Goal: Task Accomplishment & Management: Complete application form

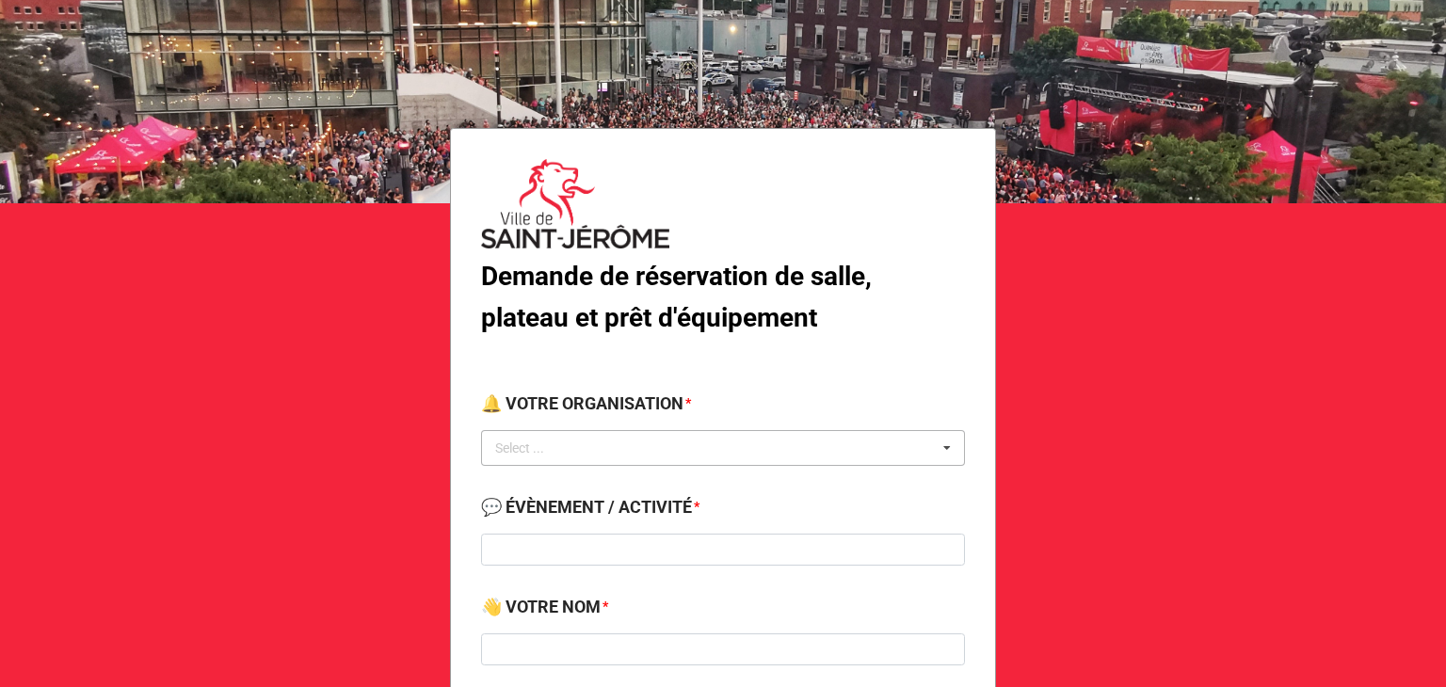
click at [551, 449] on div "Select ..." at bounding box center [531, 449] width 81 height 22
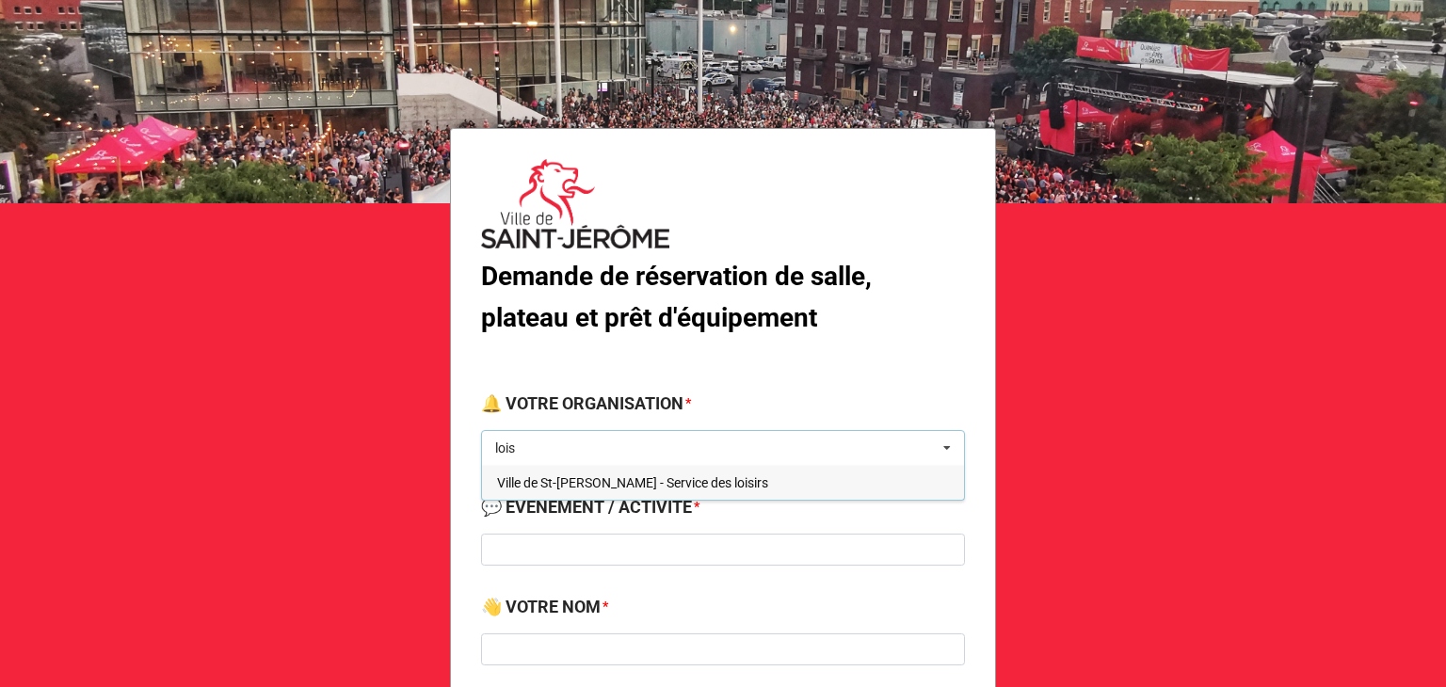
type input "lois"
click at [589, 488] on span "Ville de St-[PERSON_NAME] - Service des loisirs" at bounding box center [632, 482] width 271 height 15
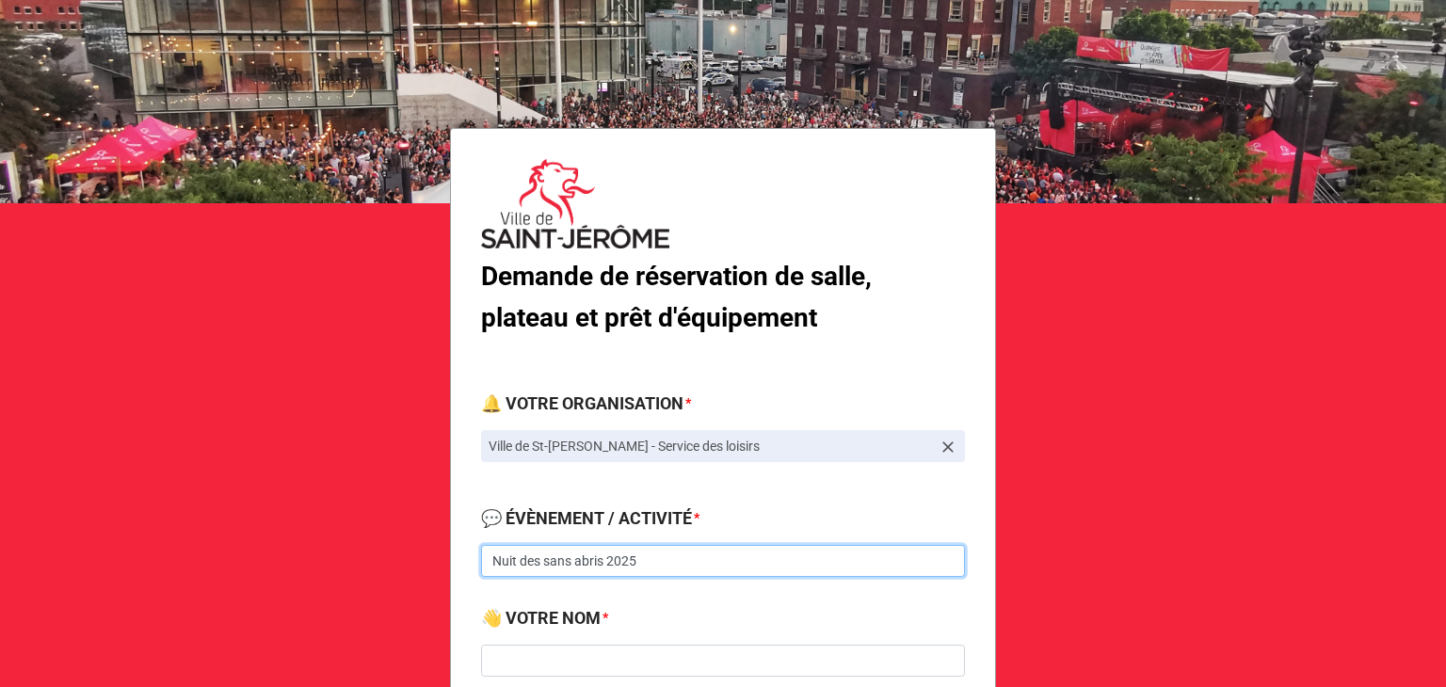
type input "Nuit des sans abris 2025"
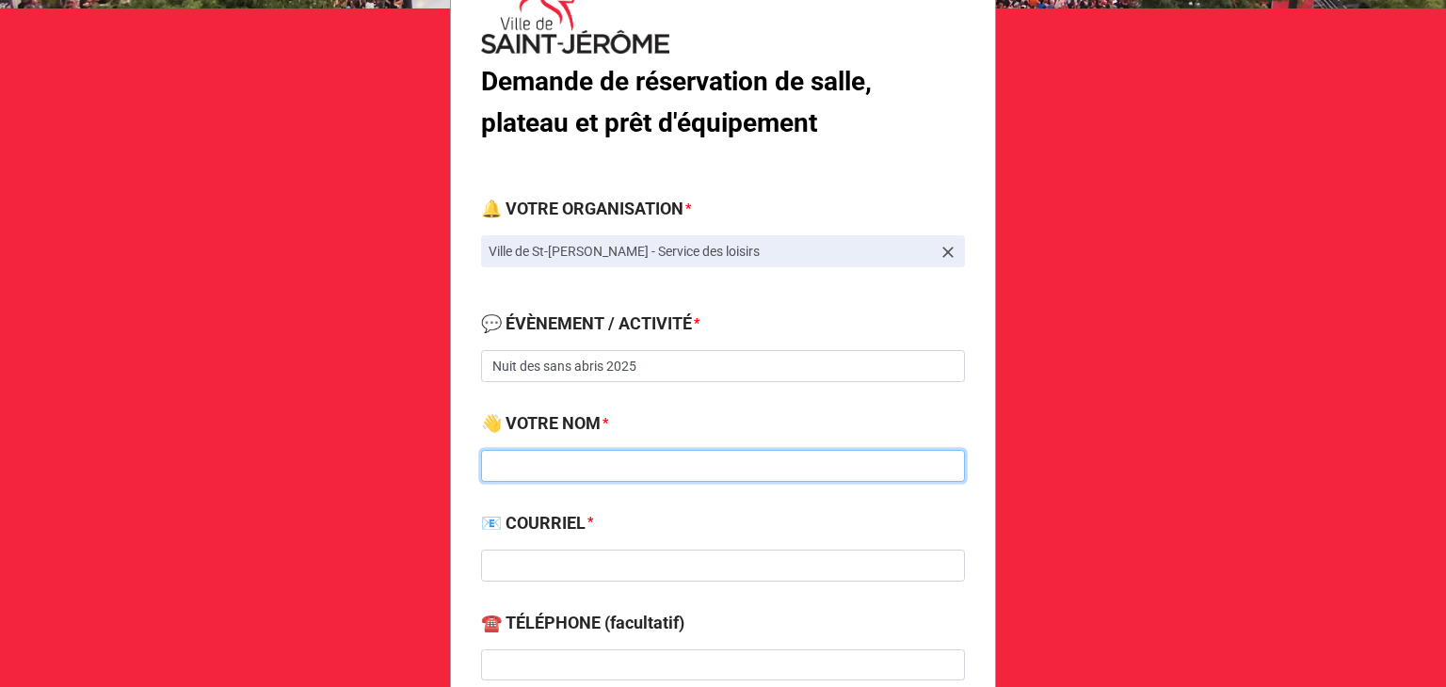
scroll to position [196, 0]
type input "[PERSON_NAME]"
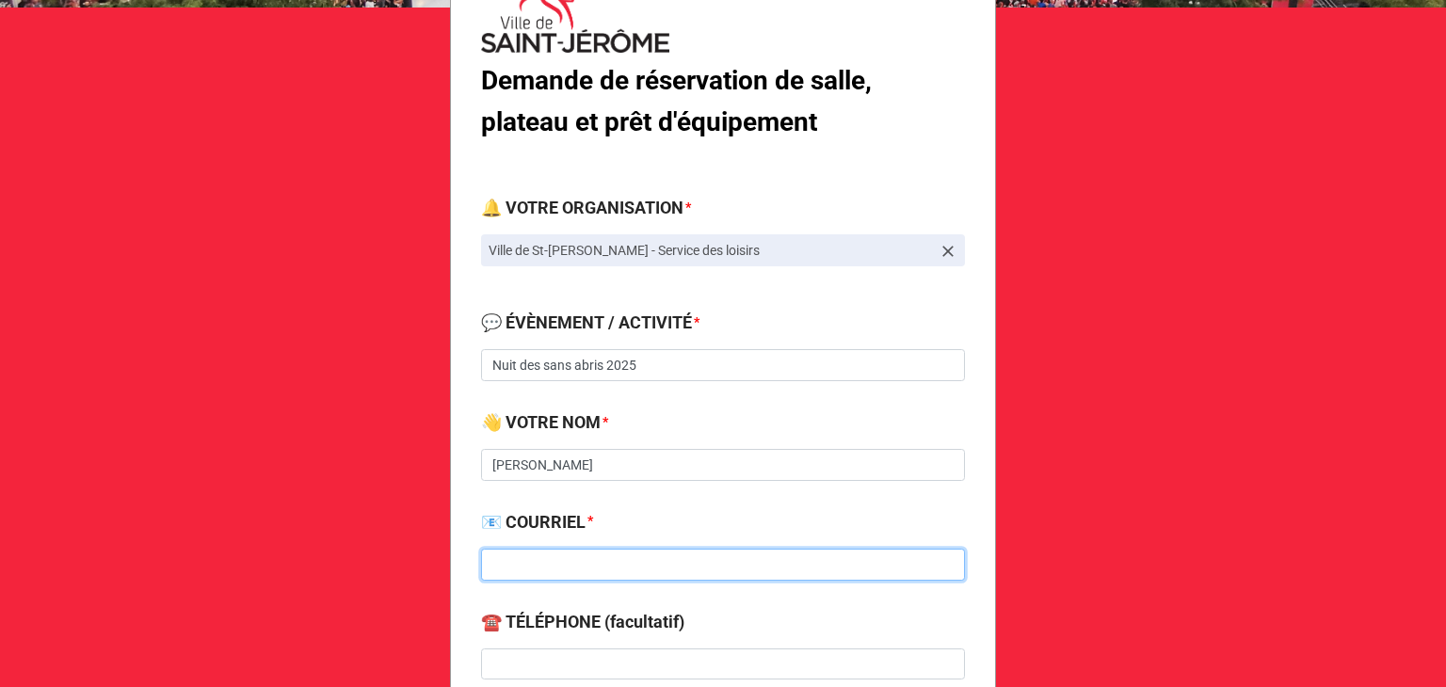
paste input "[EMAIL_ADDRESS][DOMAIN_NAME]"
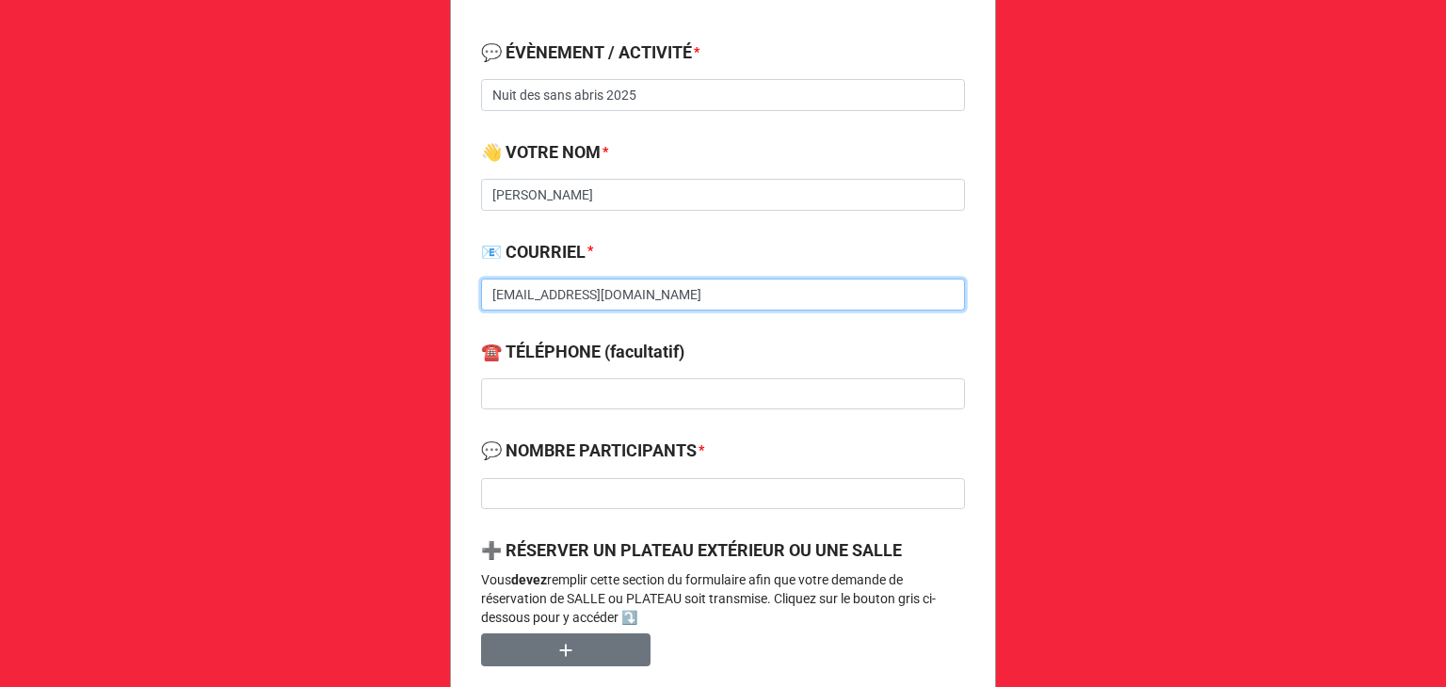
type input "[EMAIL_ADDRESS][DOMAIN_NAME]"
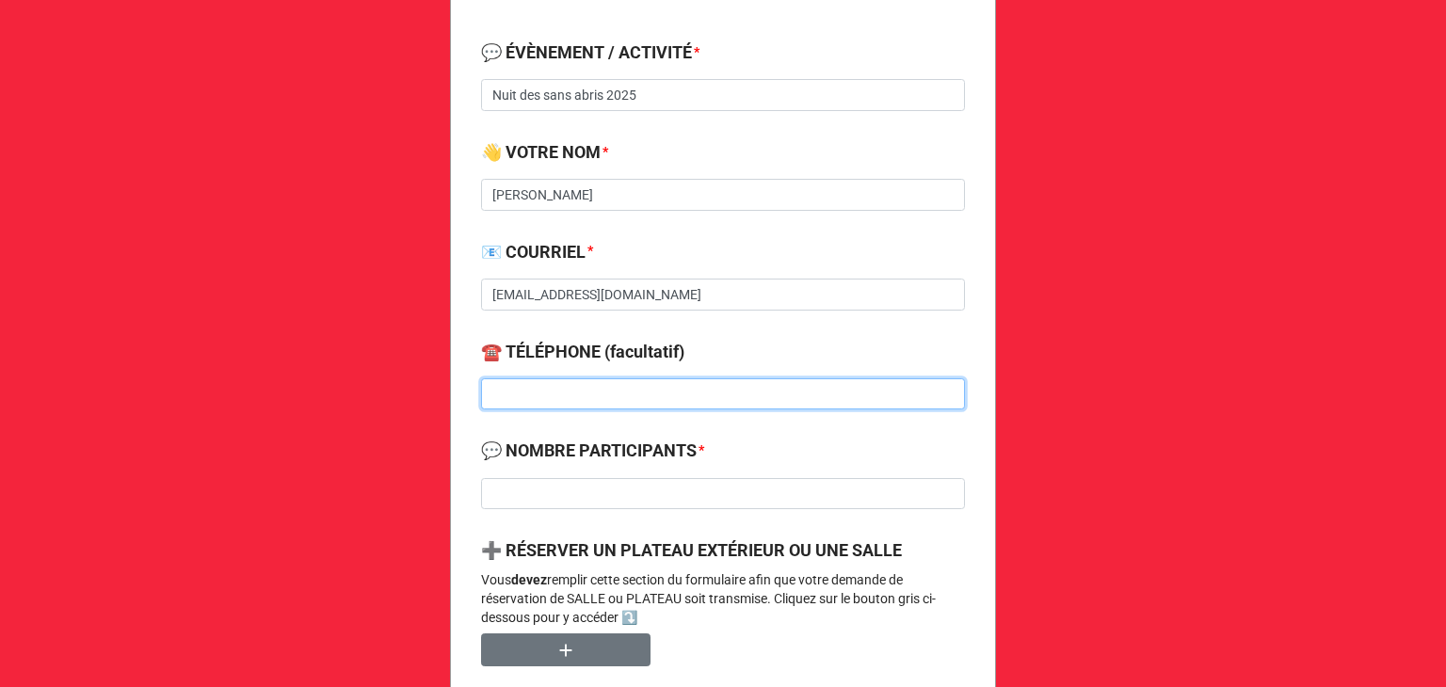
click at [555, 386] on input at bounding box center [723, 394] width 484 height 32
paste input "[PHONE_NUMBER]"
type input "[PHONE_NUMBER]"
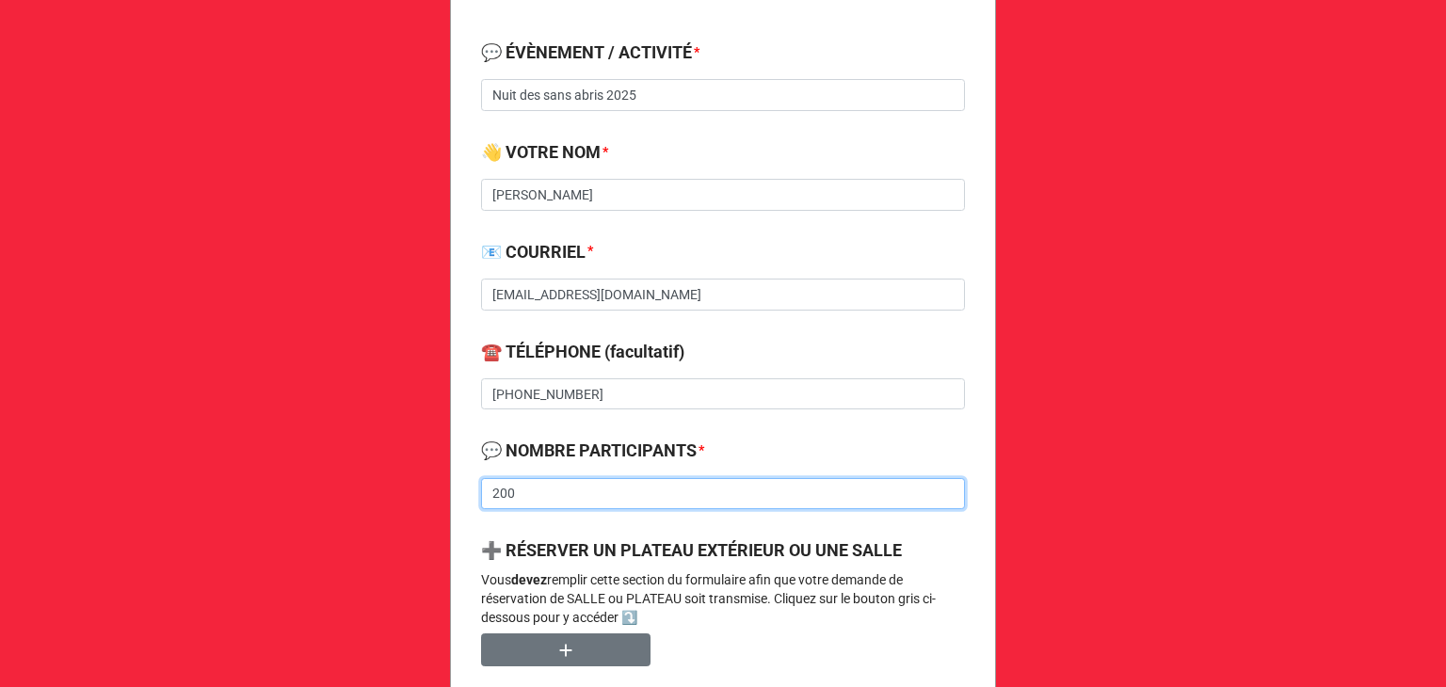
type input "200"
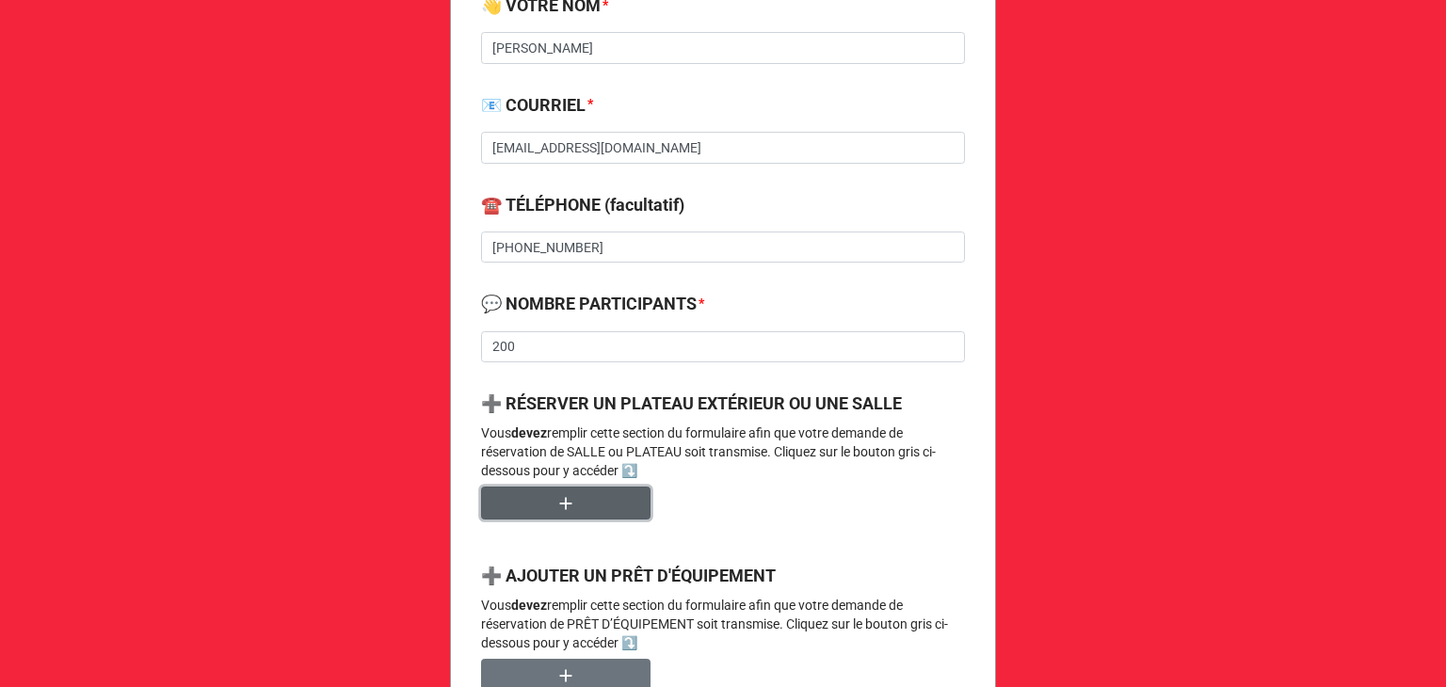
scroll to position [693, 0]
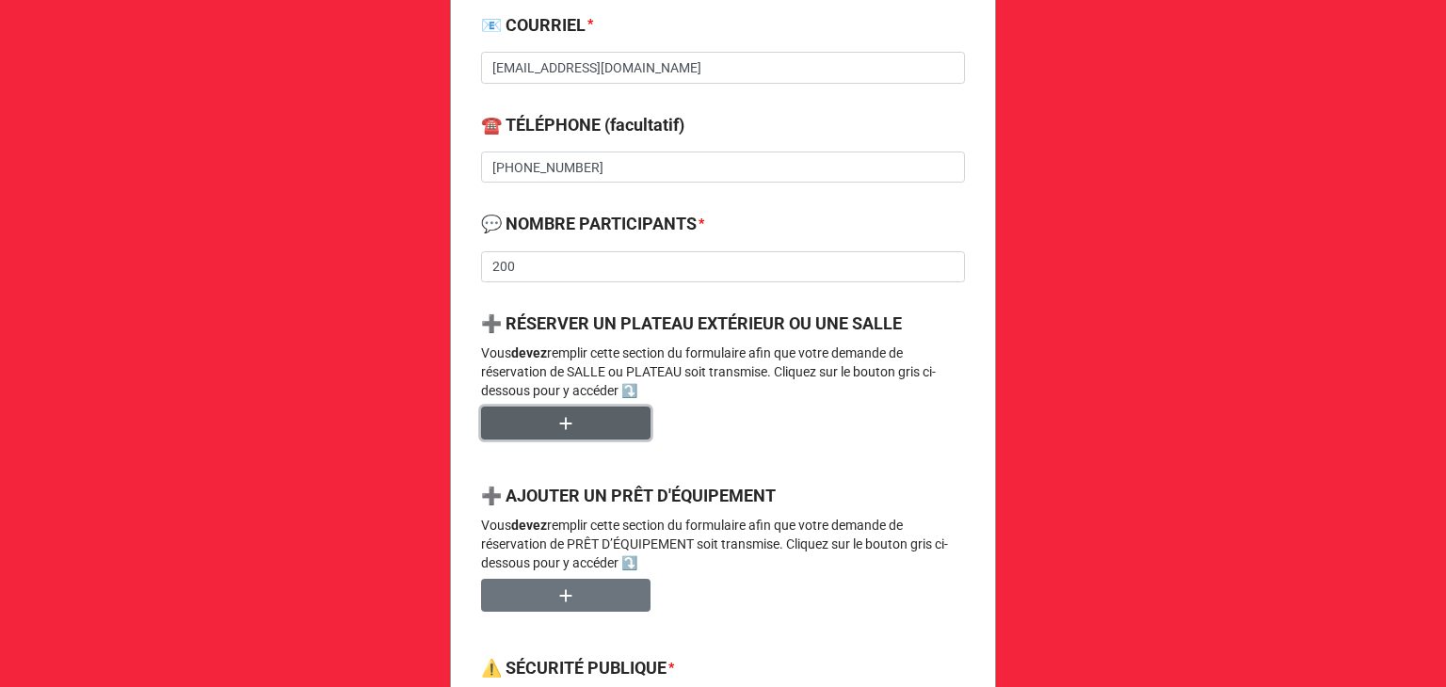
click at [481, 407] on button "button" at bounding box center [565, 423] width 169 height 33
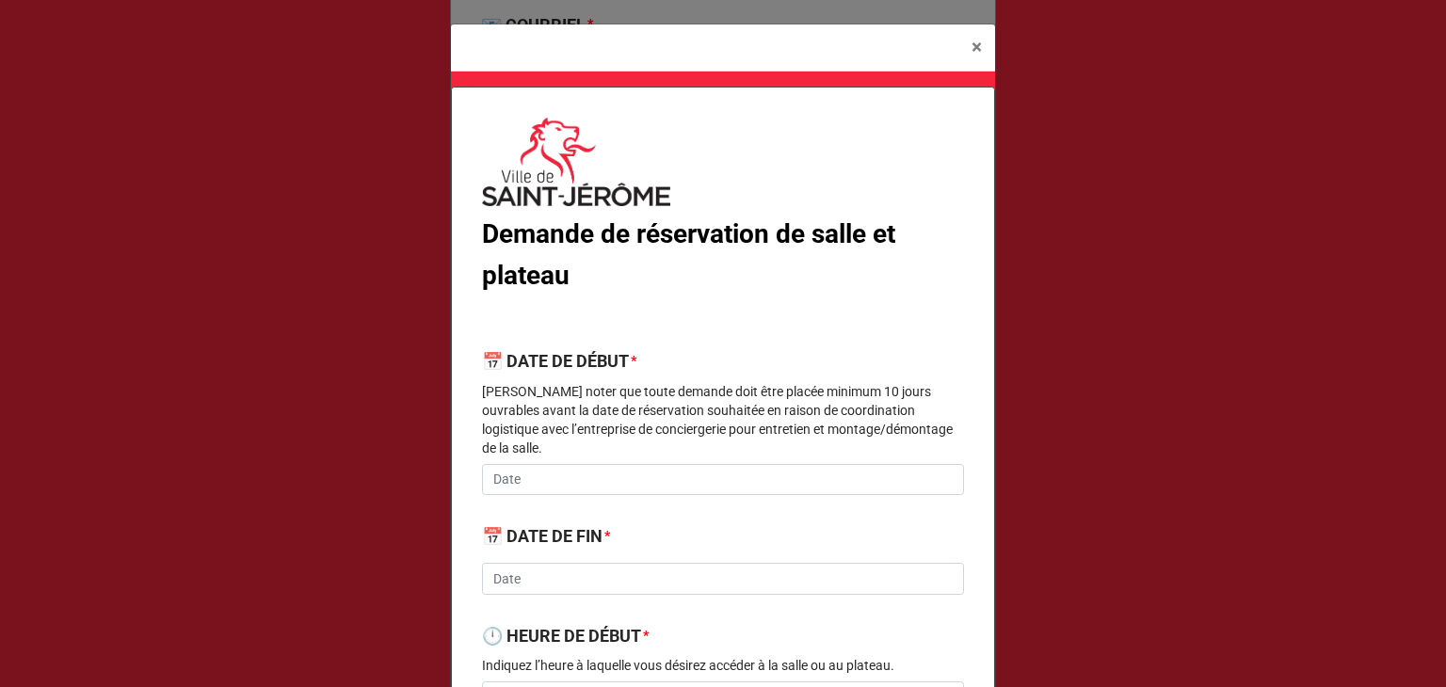
scroll to position [154, 0]
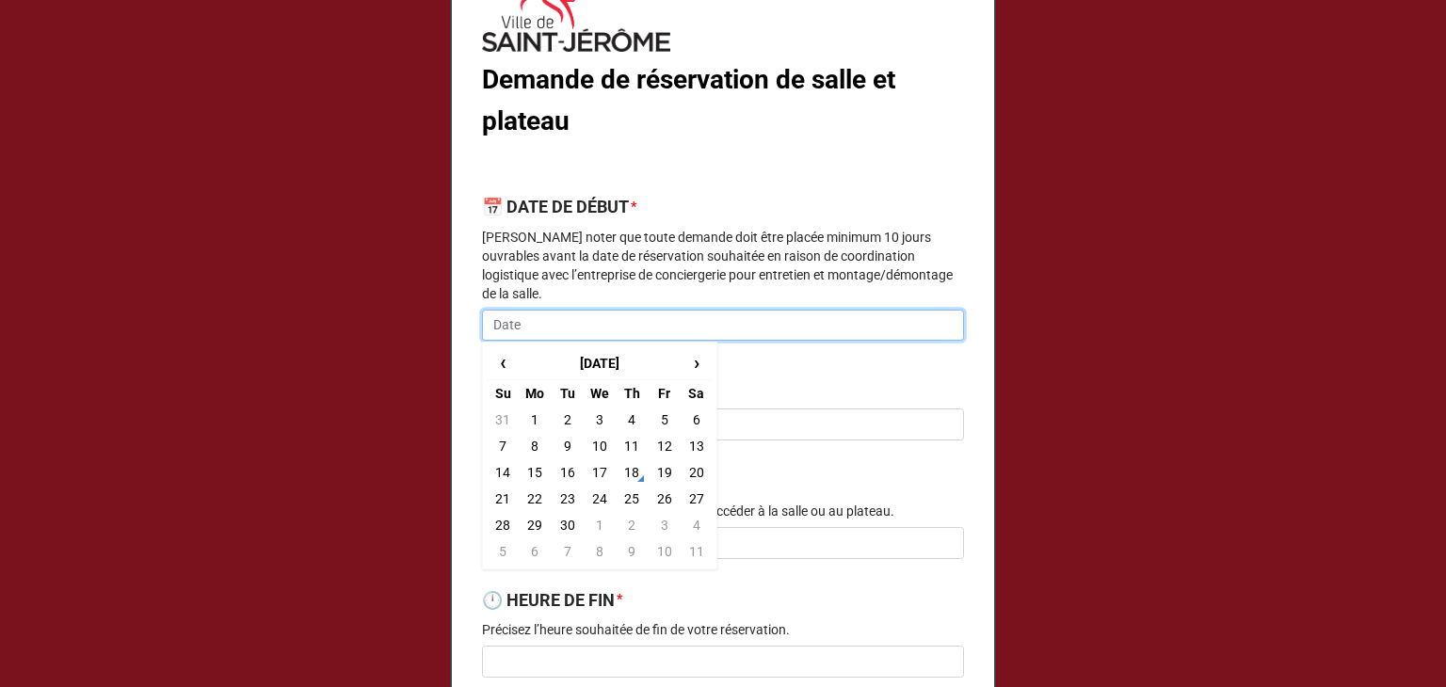
click at [541, 310] on input "text" at bounding box center [723, 326] width 482 height 32
click at [693, 347] on span "›" at bounding box center [697, 362] width 30 height 31
click at [630, 459] on td "16" at bounding box center [632, 472] width 32 height 26
type input "[DATE]"
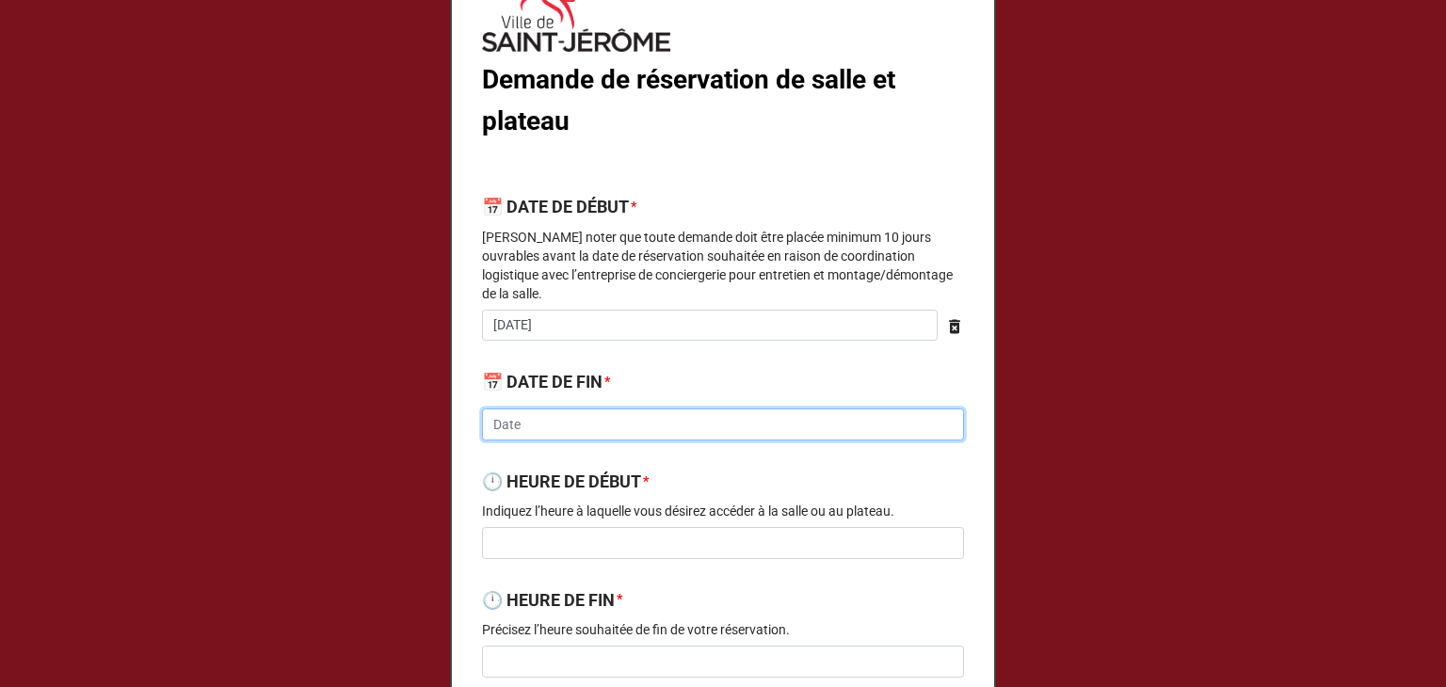
click at [523, 409] on input "text" at bounding box center [723, 425] width 482 height 32
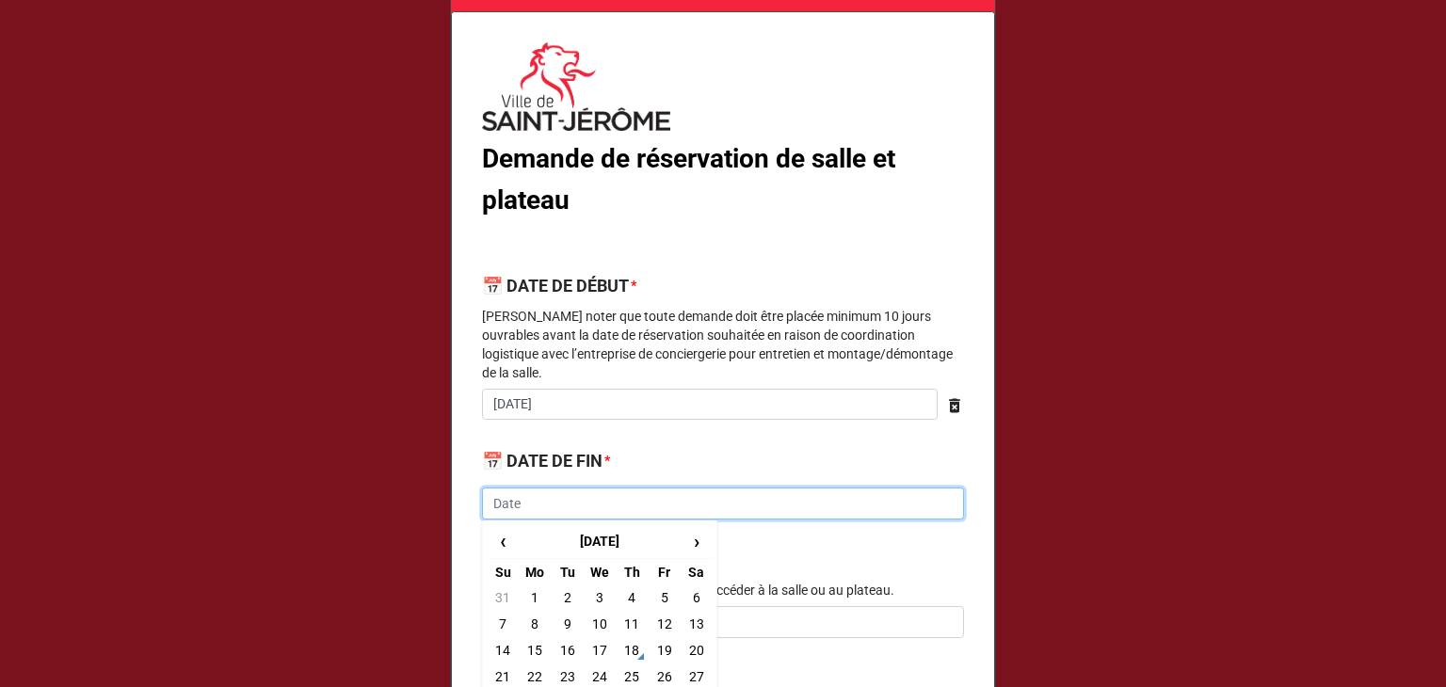
scroll to position [0, 0]
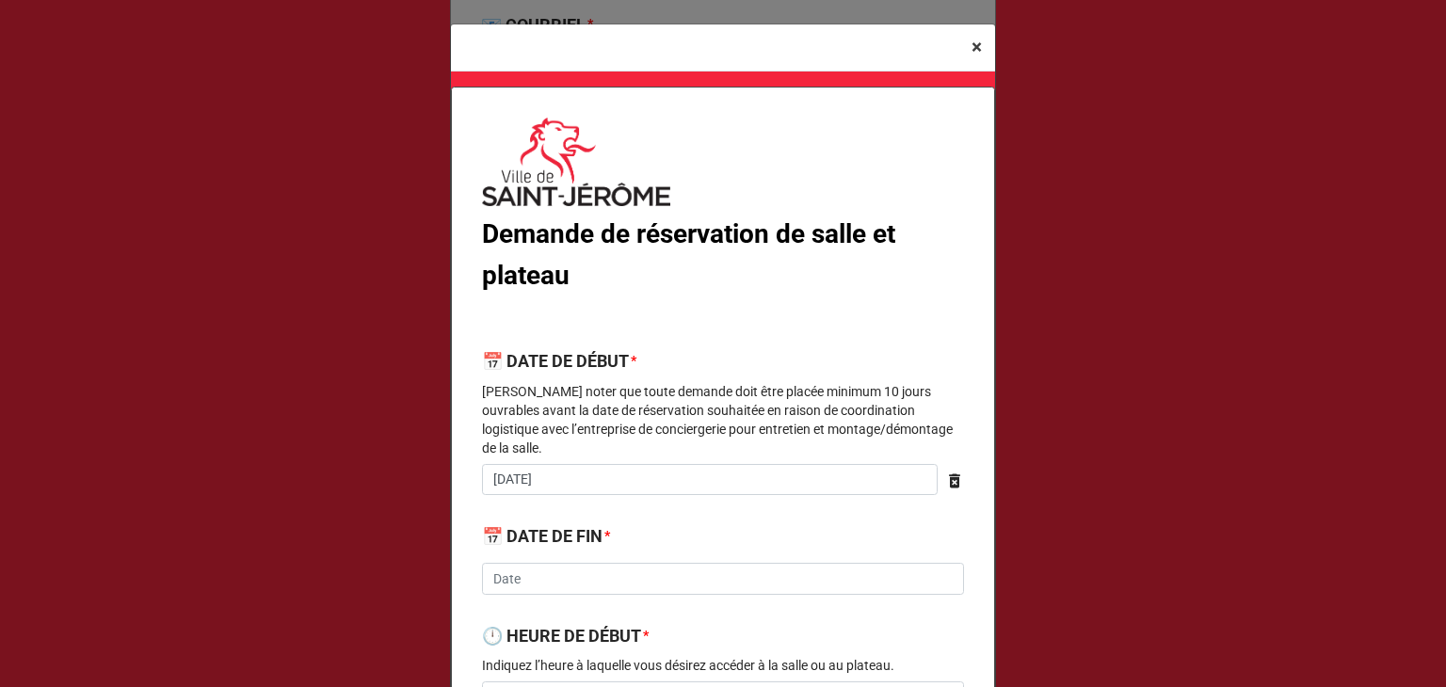
click at [972, 46] on span "×" at bounding box center [977, 47] width 10 height 23
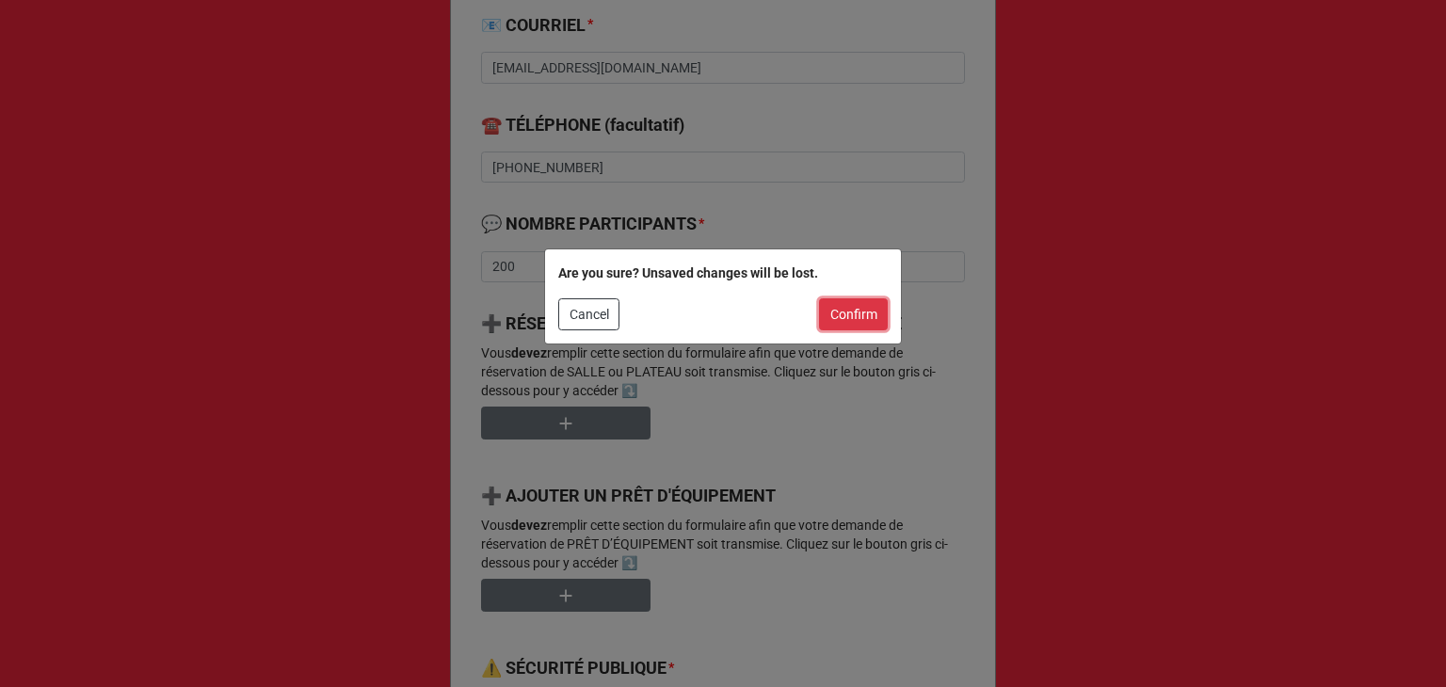
click at [859, 317] on button "Confirm" at bounding box center [853, 314] width 69 height 32
